Goal: Check status: Check status

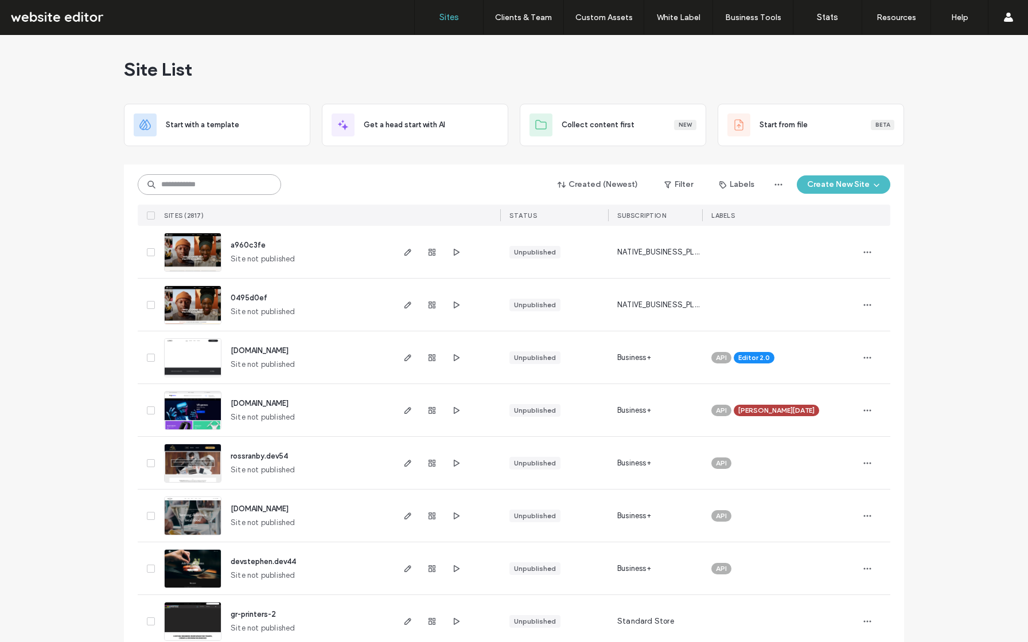
click at [235, 187] on input at bounding box center [209, 184] width 143 height 21
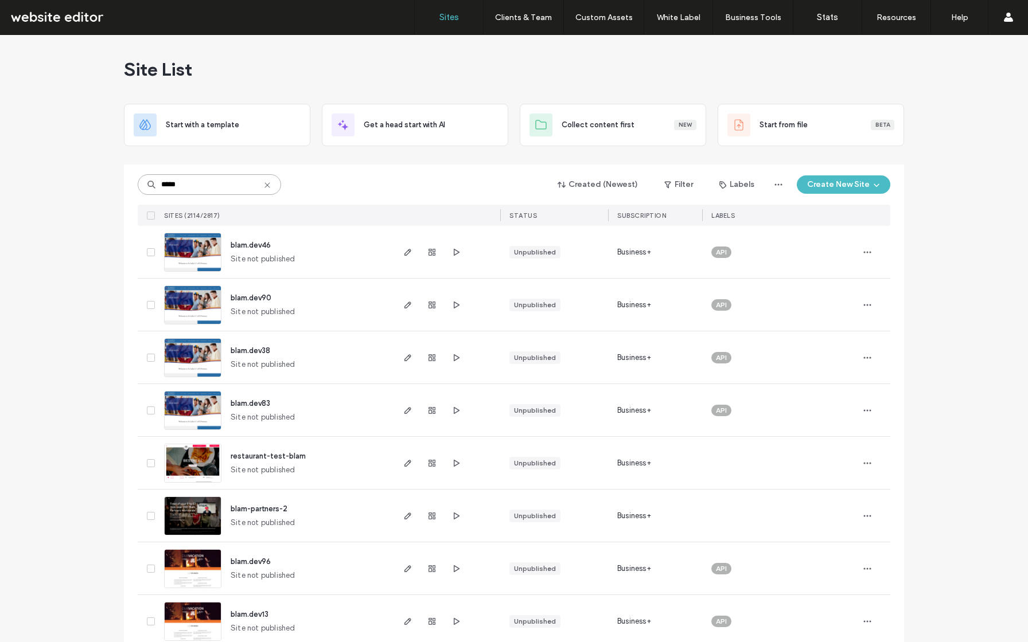
type input "*****"
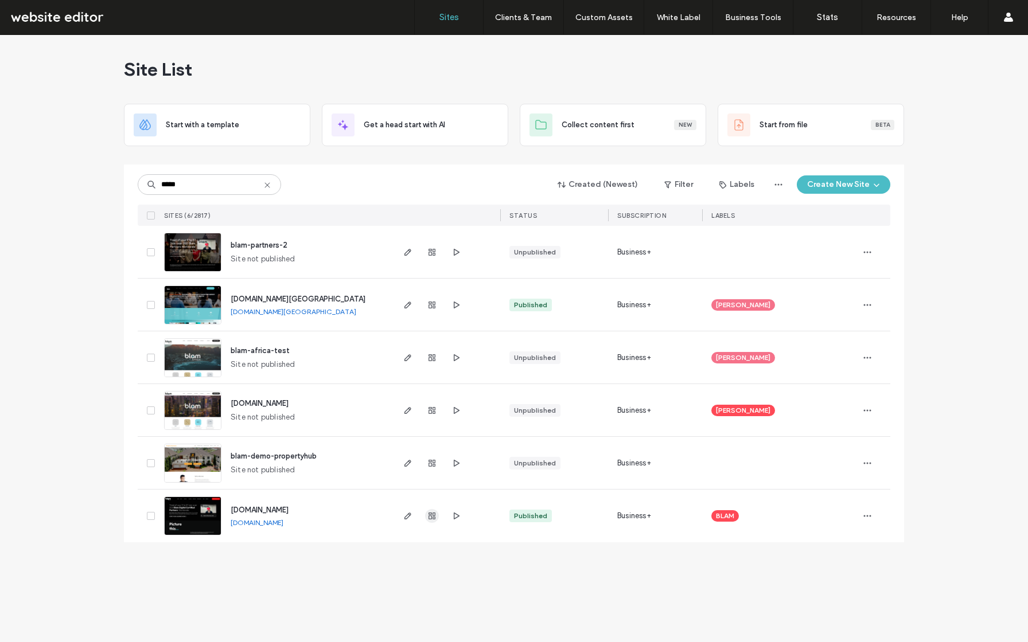
click at [435, 514] on icon "button" at bounding box center [431, 515] width 9 height 9
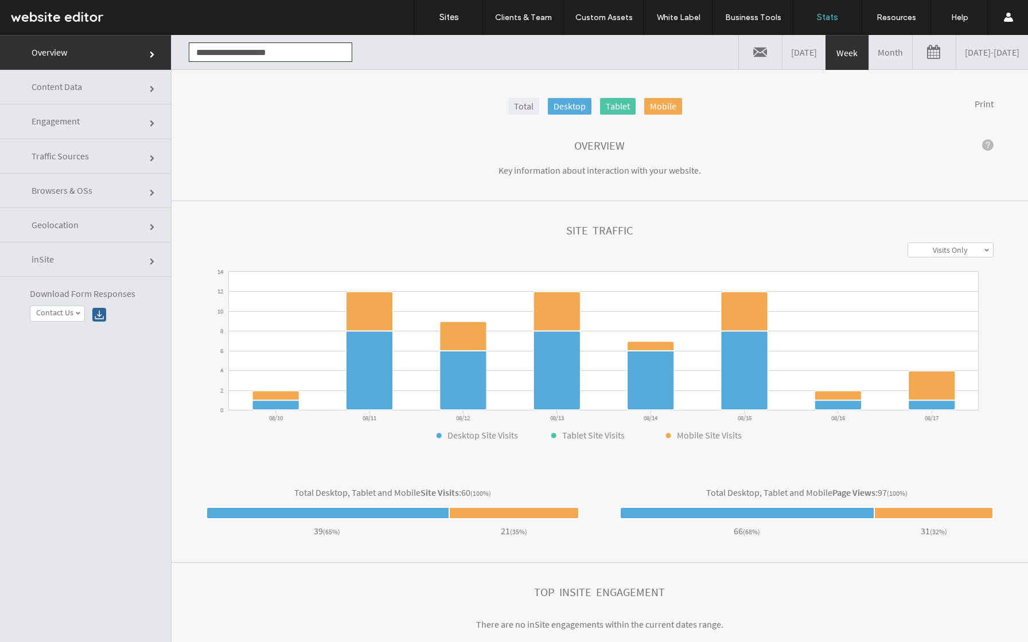
click at [964, 53] on link "[DATE] - [DATE]" at bounding box center [992, 52] width 72 height 34
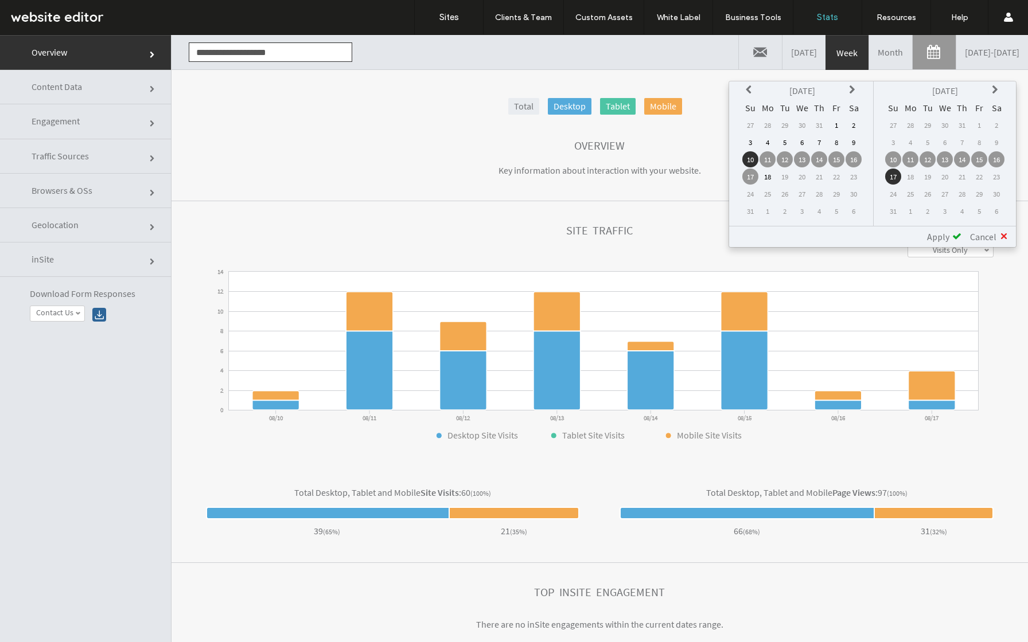
click at [768, 160] on td "11" at bounding box center [767, 159] width 16 height 16
click at [754, 174] on td "17" at bounding box center [750, 177] width 16 height 16
click at [767, 160] on td "11" at bounding box center [767, 159] width 16 height 16
click at [943, 238] on span "Apply" at bounding box center [938, 236] width 22 height 11
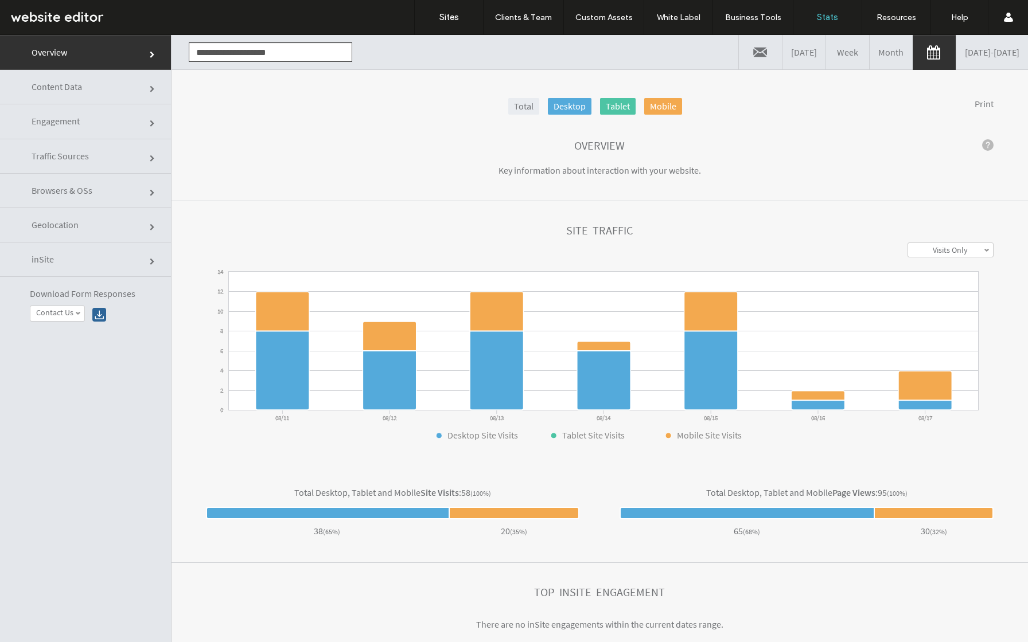
click link "Content Data"
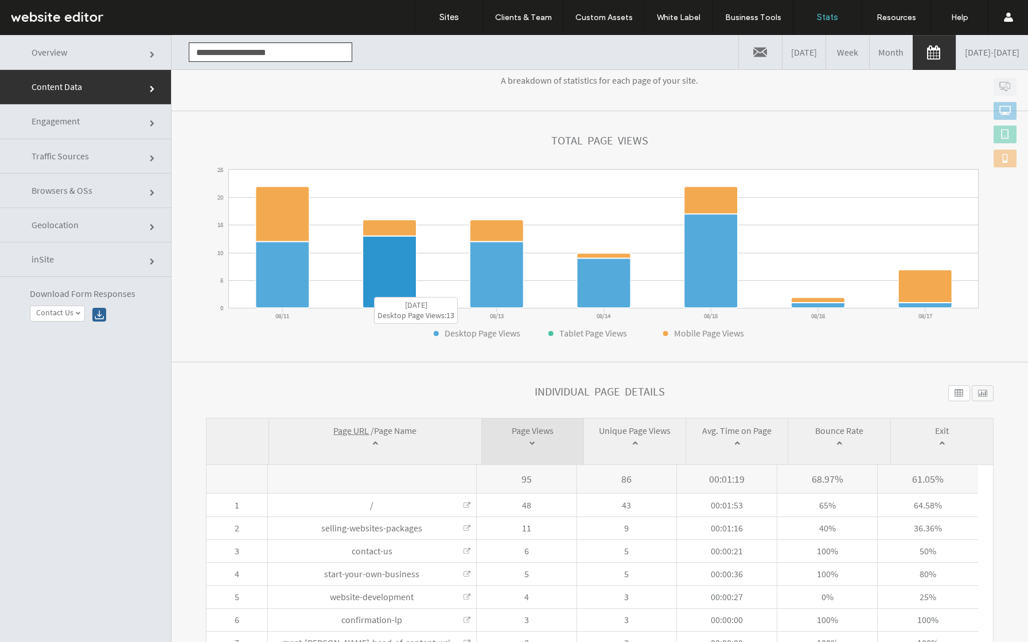
scroll to position [179, 0]
